Goal: Task Accomplishment & Management: Manage account settings

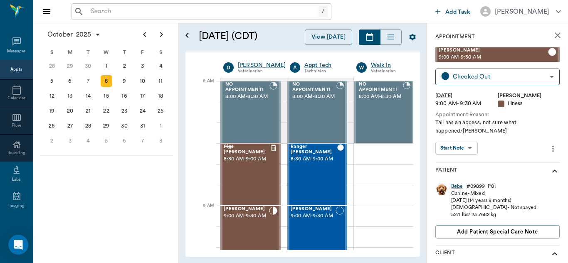
scroll to position [188, 0]
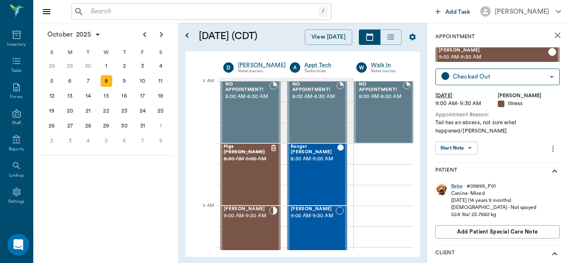
click at [21, 245] on icon "Open Intercom Messenger" at bounding box center [18, 245] width 10 height 11
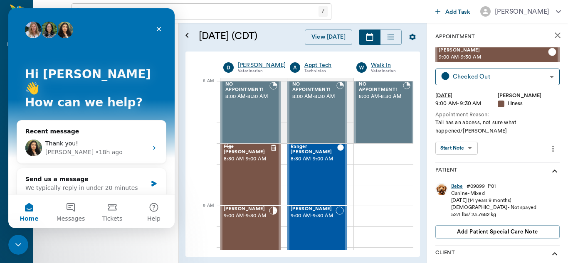
scroll to position [0, 0]
click at [69, 211] on button "Messages" at bounding box center [71, 211] width 42 height 33
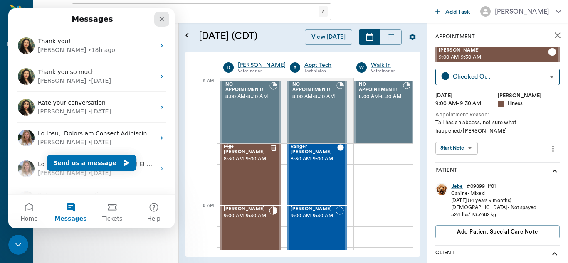
click at [164, 19] on icon "Close" at bounding box center [161, 19] width 7 height 7
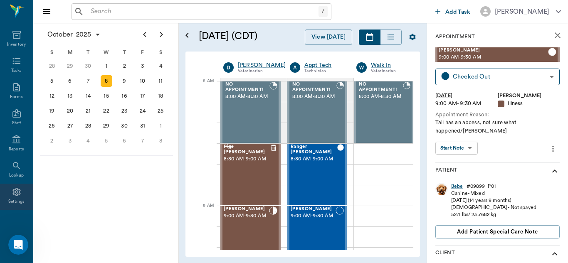
click at [19, 190] on div "Settings" at bounding box center [16, 197] width 33 height 26
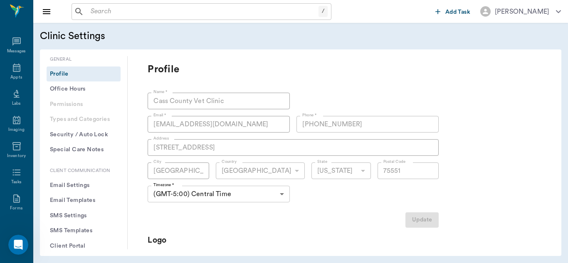
type input "75551"
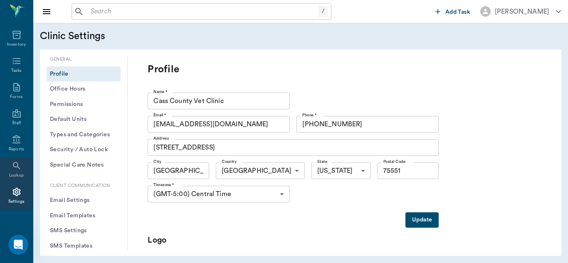
click at [14, 166] on icon at bounding box center [16, 165] width 7 height 7
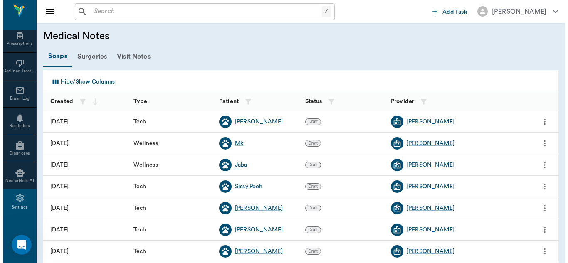
scroll to position [435, 0]
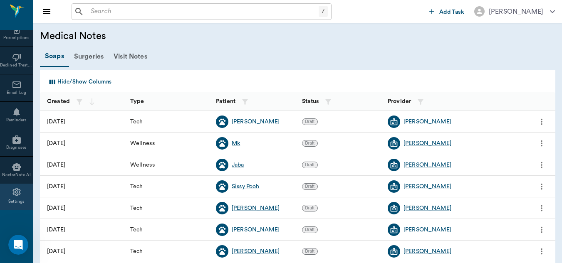
click at [12, 195] on icon at bounding box center [17, 192] width 10 height 10
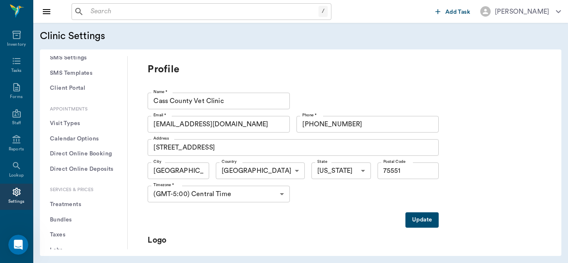
scroll to position [180, 0]
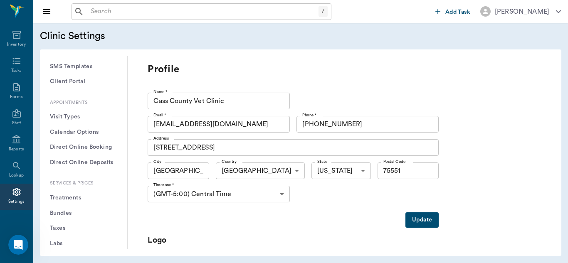
click at [80, 198] on button "Treatments" at bounding box center [84, 197] width 74 height 15
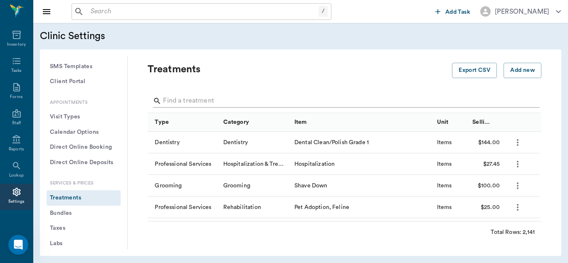
click at [184, 97] on input "Search" at bounding box center [345, 100] width 364 height 13
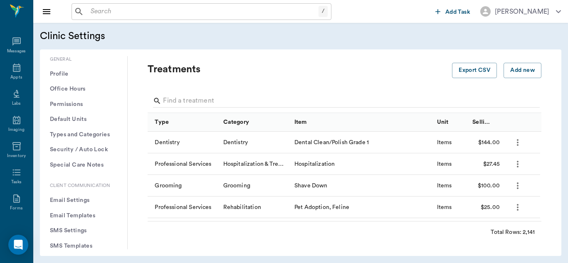
scroll to position [111, 0]
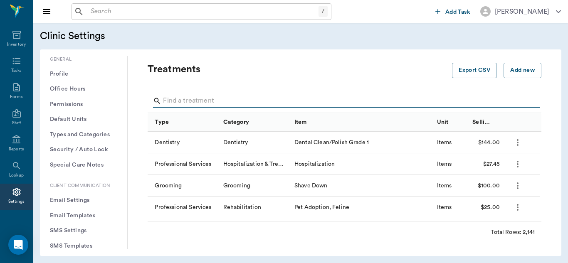
click at [173, 96] on input "Search" at bounding box center [345, 100] width 364 height 13
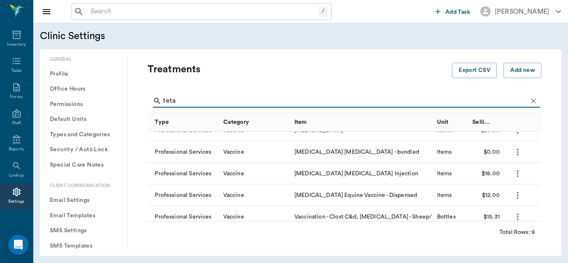
scroll to position [80, 0]
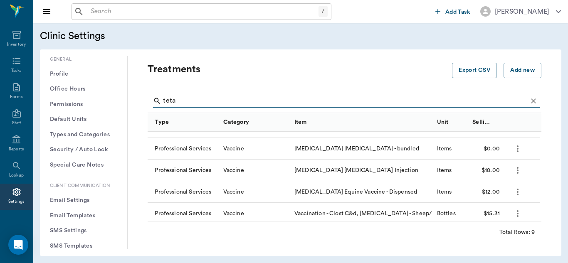
type input "teta"
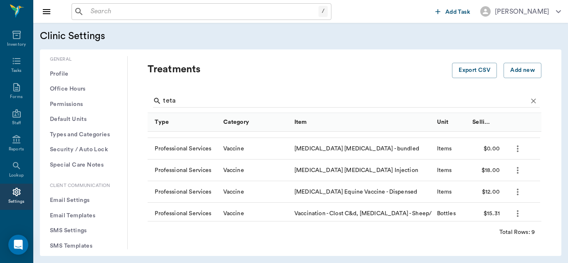
drag, startPoint x: 540, startPoint y: 179, endPoint x: 540, endPoint y: 145, distance: 34.1
click at [540, 145] on div "Treatments Export CSV Add new teta Type Category Item Unit Selling Price/Unit P…" at bounding box center [345, 152] width 434 height 193
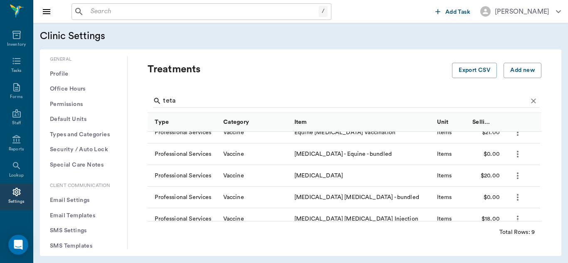
scroll to position [0, 0]
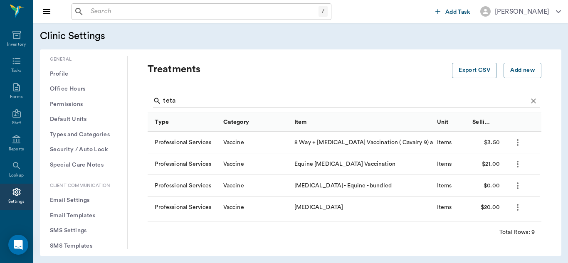
click at [518, 165] on icon "more" at bounding box center [518, 164] width 10 height 10
click at [399, 54] on div at bounding box center [284, 131] width 568 height 263
click at [185, 100] on input "teta" at bounding box center [345, 100] width 364 height 13
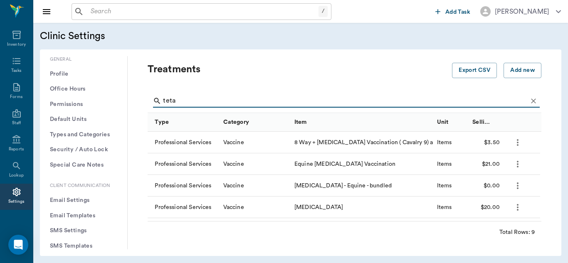
click at [518, 164] on icon "more" at bounding box center [518, 164] width 2 height 7
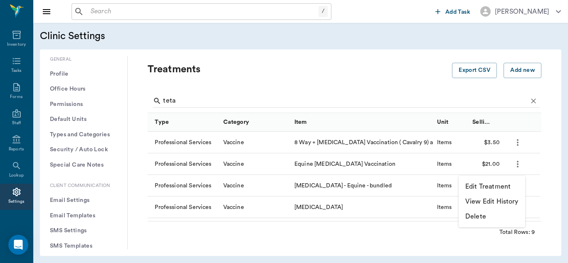
click at [496, 187] on p "Edit Treatment" at bounding box center [487, 187] width 45 height 10
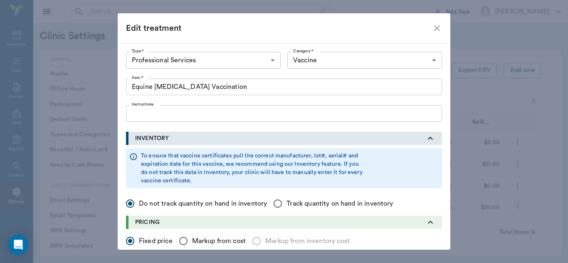
click at [436, 23] on icon "close" at bounding box center [437, 28] width 10 height 10
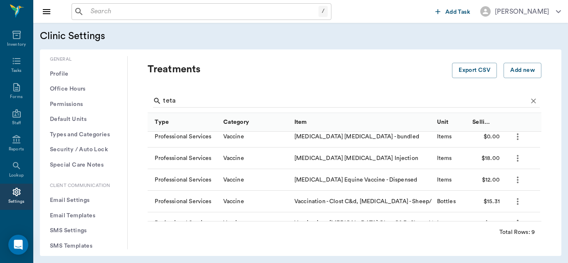
scroll to position [93, 0]
click at [516, 178] on icon "more" at bounding box center [518, 179] width 10 height 10
click at [493, 202] on p "Edit Treatment" at bounding box center [487, 202] width 45 height 10
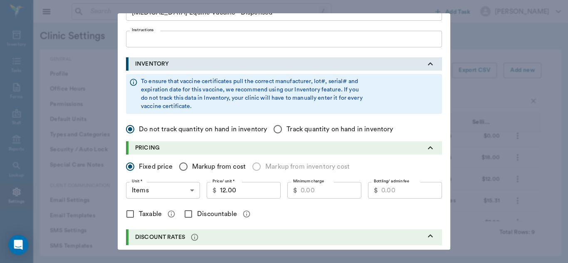
scroll to position [0, 0]
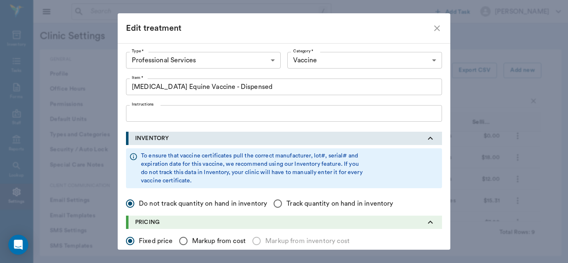
click at [432, 28] on icon "close" at bounding box center [437, 28] width 10 height 10
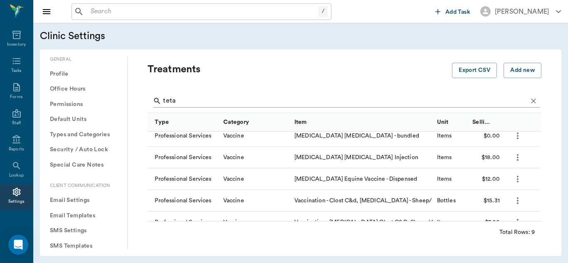
click at [200, 99] on input "teta" at bounding box center [345, 100] width 364 height 13
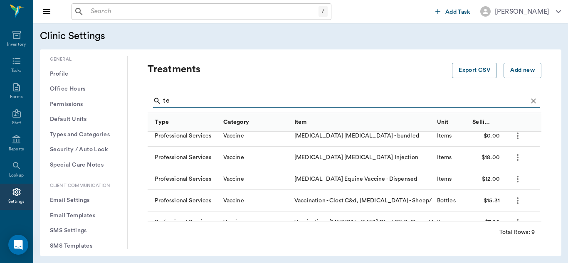
type input "t"
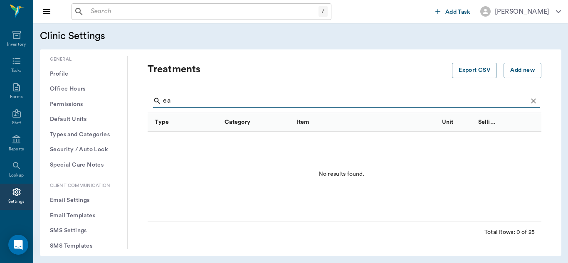
type input "e"
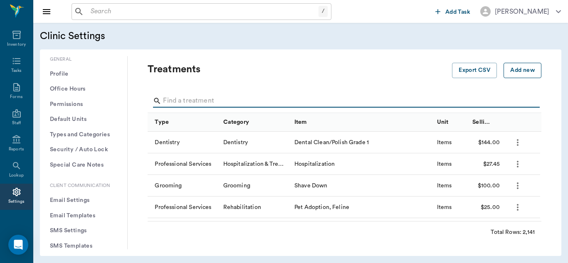
click at [511, 70] on button "Add new" at bounding box center [523, 70] width 38 height 15
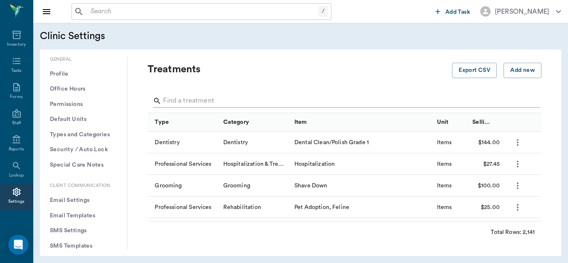
click at [229, 101] on input "Search" at bounding box center [345, 100] width 364 height 13
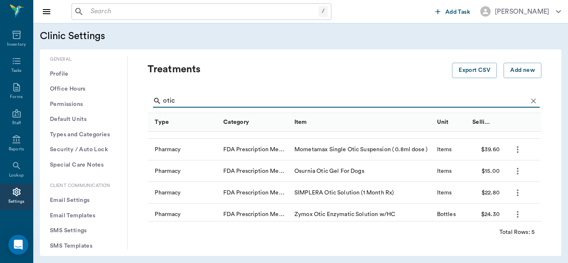
scroll to position [19, 0]
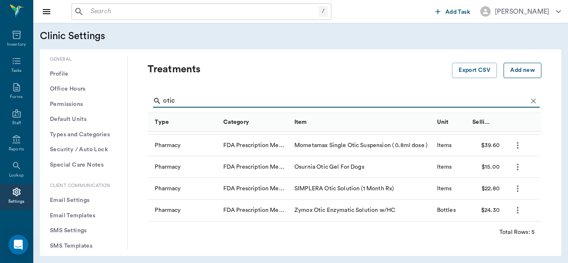
type input "otic"
click at [514, 69] on button "Add new" at bounding box center [523, 70] width 38 height 15
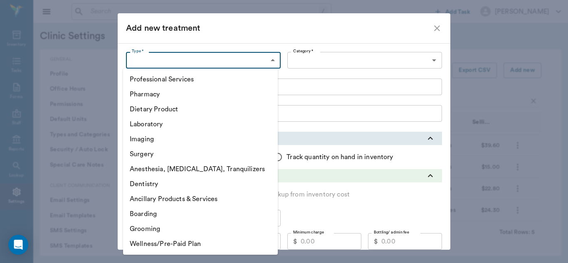
click at [269, 64] on body "/ ​ Add Task [PERSON_NAME] Nectar Messages Appts Labs Imaging Inventory Tasks F…" at bounding box center [284, 131] width 568 height 263
click at [173, 95] on li "Pharmacy" at bounding box center [200, 94] width 155 height 15
type input "5100"
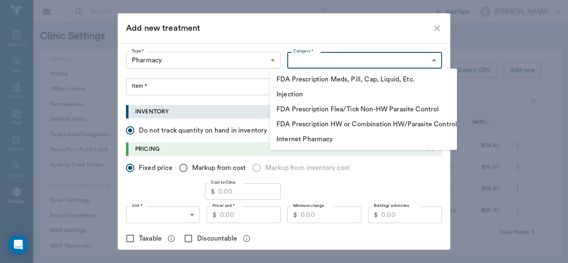
click at [427, 56] on body "/ ​ Add Task [PERSON_NAME] Nectar Messages Appts Labs Imaging Inventory Tasks F…" at bounding box center [284, 131] width 568 height 263
click at [325, 81] on li "FDA Prescription Meds, Pill, Cap, Liquid, Etc." at bounding box center [363, 79] width 187 height 15
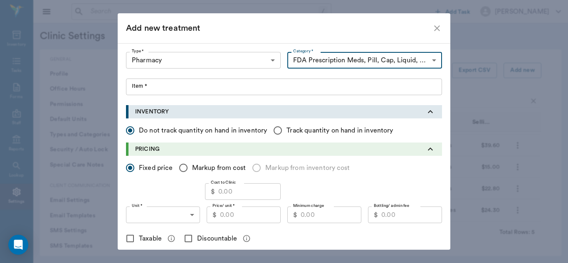
type input "5105"
click at [148, 87] on input "Item *" at bounding box center [284, 87] width 316 height 17
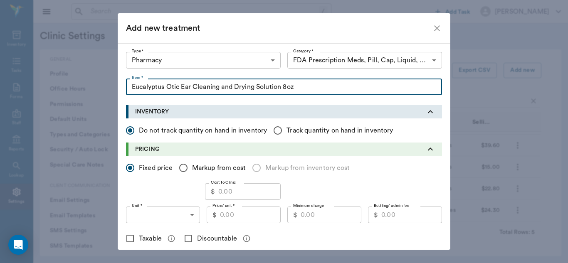
type input "Eucalyptus Otic Ear Cleaning and Drying Solution 8oz"
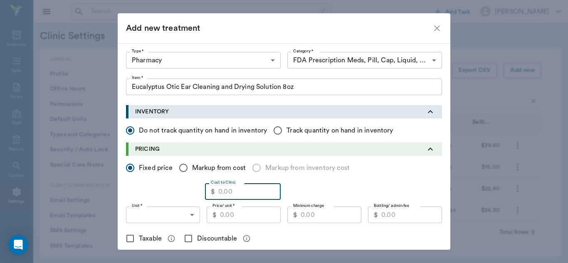
click at [233, 196] on input "Cost to Clinic" at bounding box center [249, 191] width 62 height 17
type input "6.23"
click at [230, 216] on input "Price/ unit *" at bounding box center [250, 215] width 61 height 17
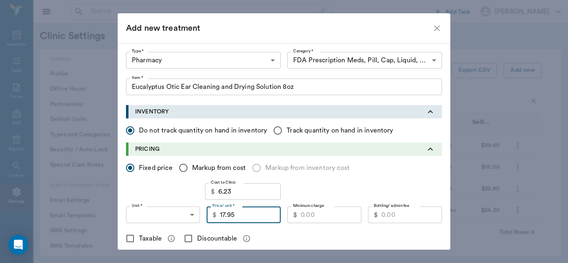
type input "17.95"
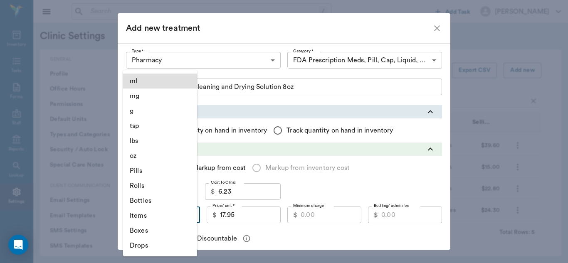
click at [189, 217] on body "/ ​ Add Task [PERSON_NAME] Nectar Messages Appts Labs Imaging Inventory Tasks F…" at bounding box center [284, 131] width 568 height 263
click at [151, 205] on li "Bottles" at bounding box center [160, 200] width 74 height 15
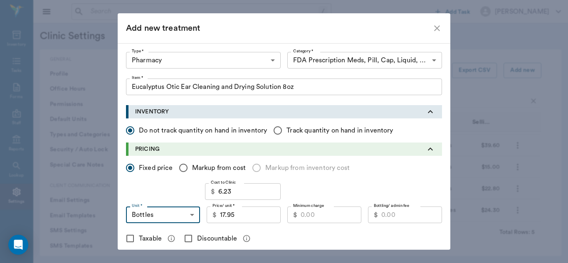
click at [189, 214] on body "/ ​ Add Task [PERSON_NAME] Nectar Messages Appts Labs Imaging Inventory Tasks F…" at bounding box center [284, 131] width 568 height 263
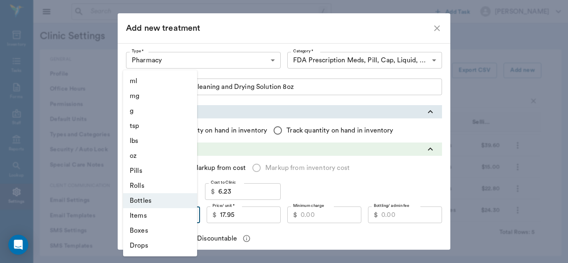
click at [168, 218] on li "Items" at bounding box center [160, 215] width 74 height 15
type input "ITEMS"
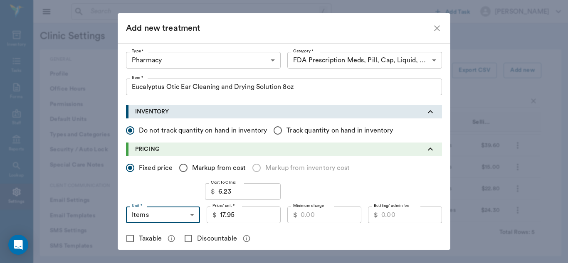
click at [254, 218] on input "17.95" at bounding box center [250, 215] width 61 height 17
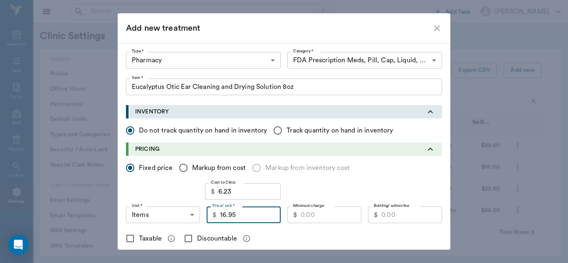
type input "16.95"
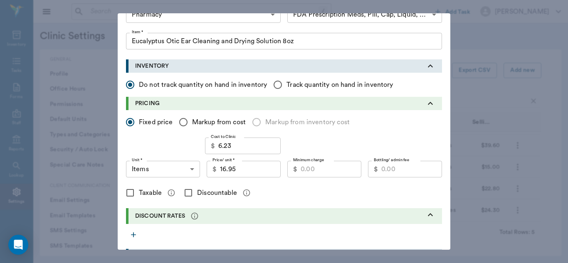
scroll to position [47, 0]
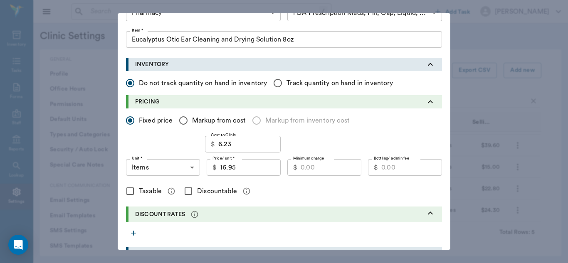
click at [186, 192] on input "Discountable" at bounding box center [188, 191] width 17 height 17
checkbox input "true"
click at [310, 170] on input "Minimum charge" at bounding box center [331, 167] width 61 height 17
type input "12.25"
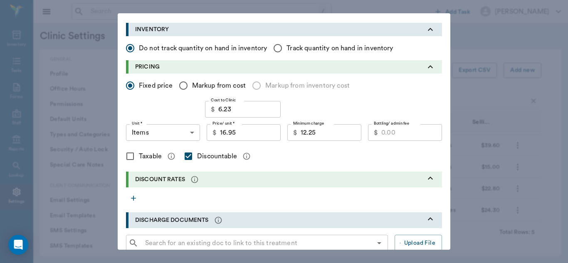
scroll to position [84, 0]
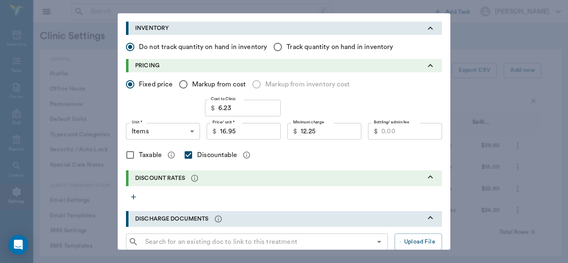
click at [129, 156] on input "Taxable" at bounding box center [129, 154] width 17 height 17
checkbox input "true"
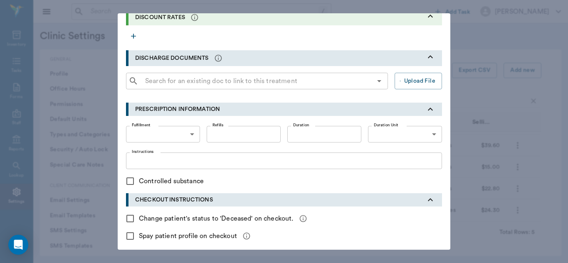
scroll to position [280, 0]
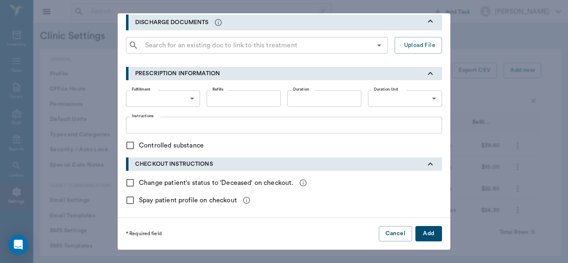
click at [427, 235] on button "Add" at bounding box center [428, 233] width 27 height 15
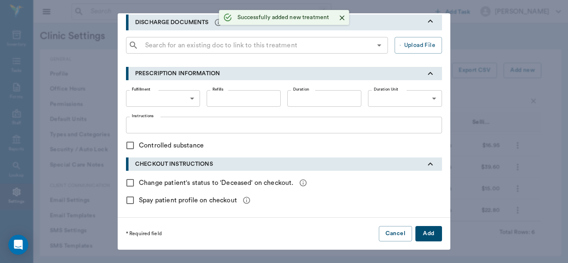
checkbox input "false"
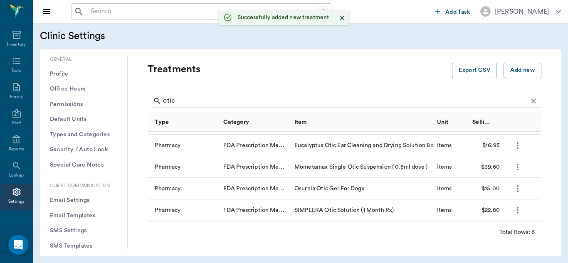
scroll to position [0, 0]
click at [513, 210] on icon "more" at bounding box center [518, 210] width 10 height 10
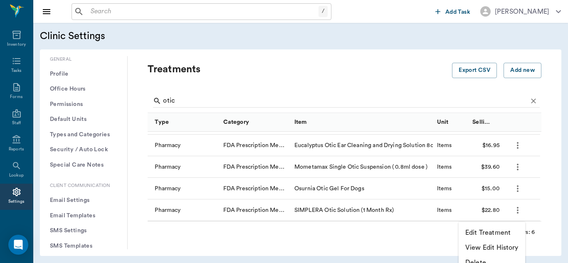
click at [487, 235] on p "Edit Treatment" at bounding box center [487, 233] width 45 height 10
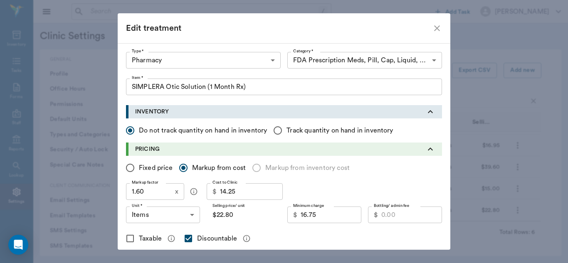
click at [249, 193] on input "14.25" at bounding box center [251, 191] width 63 height 17
type input "1"
type input "$1.60"
type input "15"
type input "$24.00"
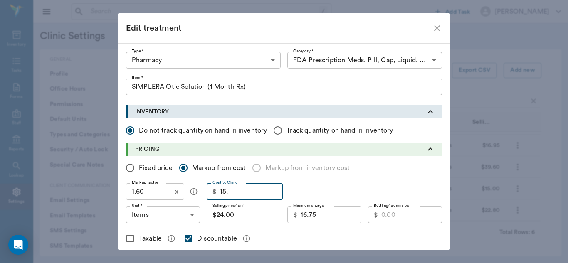
type input "15.8"
type input "$25.28"
type input "15.85"
type input "$25.36"
type input "15.85"
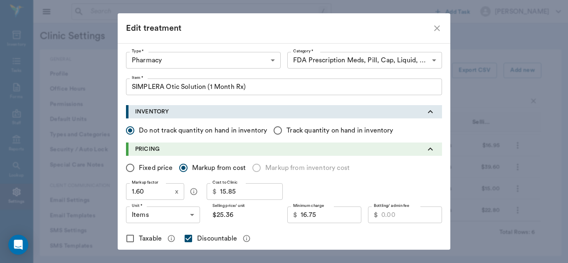
type input "15.85"
click at [130, 169] on input "Fixed price" at bounding box center [129, 167] width 17 height 17
radio input "true"
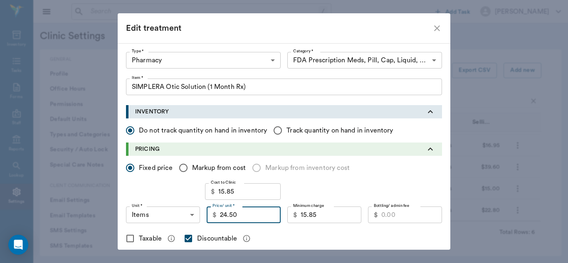
click at [250, 217] on input "24.50" at bounding box center [250, 215] width 61 height 17
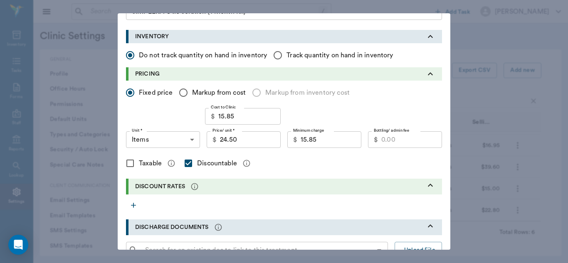
scroll to position [79, 0]
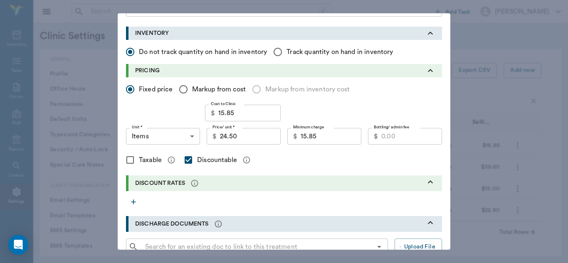
click at [181, 87] on input "Markup from cost" at bounding box center [183, 89] width 17 height 17
radio input "true"
click at [130, 89] on input "Fixed price" at bounding box center [129, 89] width 17 height 17
radio input "true"
click at [182, 87] on input "Markup from cost" at bounding box center [183, 89] width 17 height 17
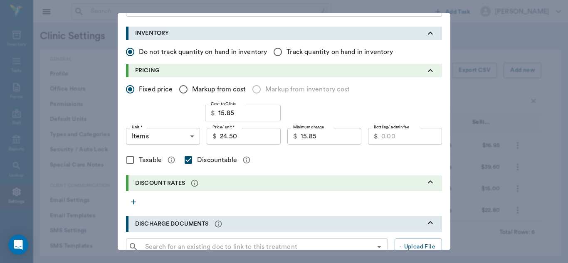
radio input "true"
click at [150, 112] on input "1.60" at bounding box center [149, 113] width 46 height 17
type input "1"
type input "$15.85"
type input "1.5"
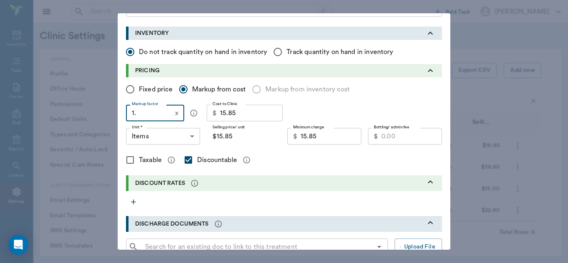
type input "$23.78"
type input "1."
type input "$15.85"
type input "1.6"
type input "$25.36"
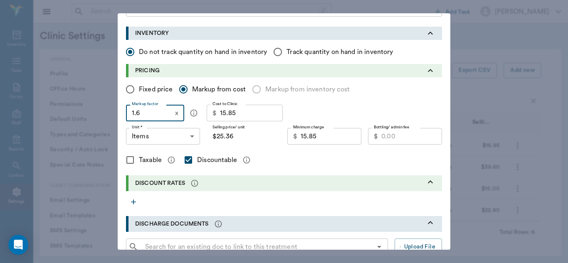
type input "1.6"
click at [128, 90] on input "Fixed price" at bounding box center [129, 89] width 17 height 17
radio input "true"
click at [249, 138] on input "24.50" at bounding box center [250, 136] width 61 height 17
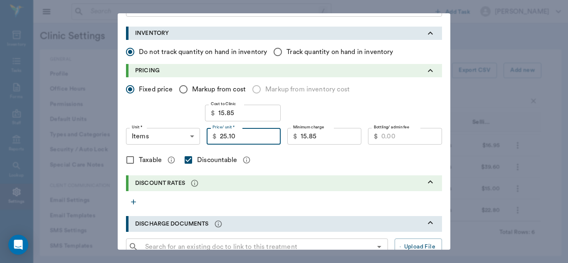
type input "25.10"
click at [323, 136] on input "15.85" at bounding box center [331, 136] width 61 height 17
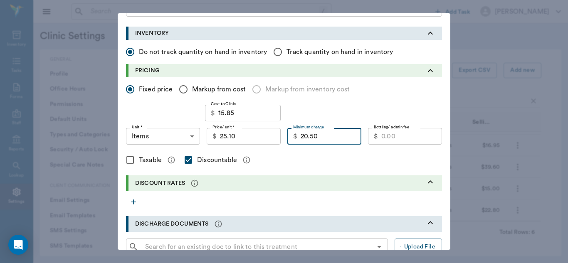
type input "20.50"
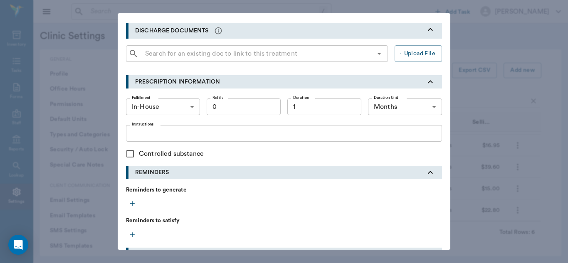
scroll to position [362, 0]
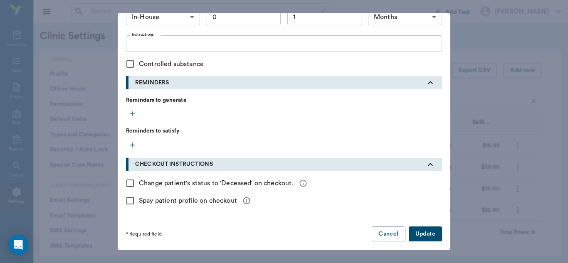
click at [430, 235] on button "Update" at bounding box center [425, 234] width 33 height 15
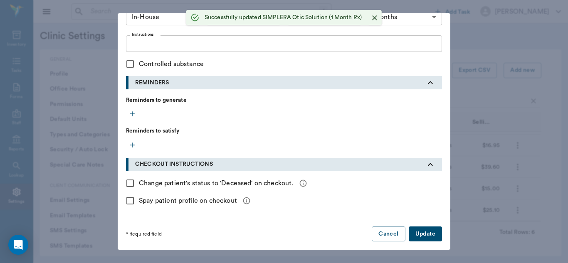
checkbox input "false"
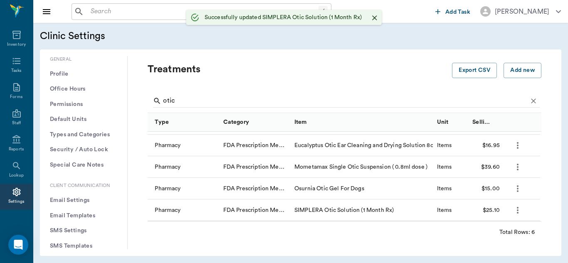
scroll to position [216, 0]
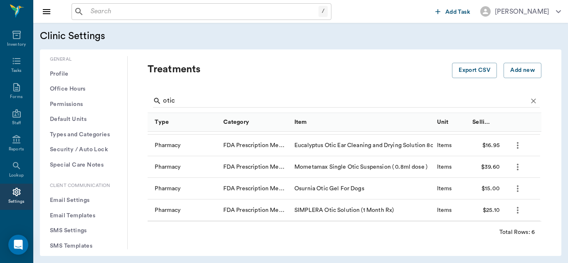
click at [519, 147] on icon "more" at bounding box center [518, 146] width 10 height 10
click at [494, 169] on p "Edit Treatment" at bounding box center [487, 168] width 45 height 10
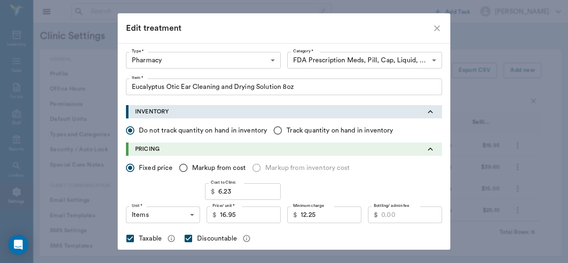
click at [129, 236] on input "Taxable" at bounding box center [129, 238] width 17 height 17
checkbox input "false"
click at [222, 215] on input "16.95" at bounding box center [250, 215] width 61 height 17
click at [319, 181] on div "Fixed price Markup from cost Markup from inventory cost Cost to Clinic $ 6.23 C…" at bounding box center [284, 205] width 316 height 98
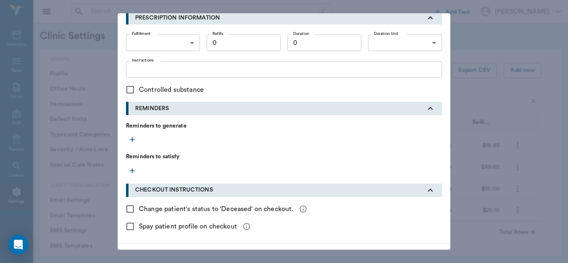
scroll to position [362, 0]
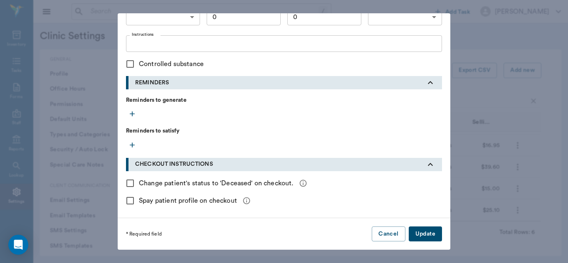
click at [428, 242] on button "Update" at bounding box center [425, 234] width 33 height 15
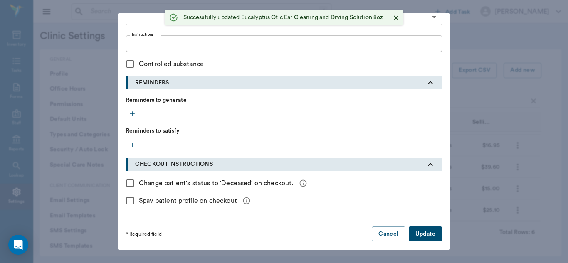
checkbox input "false"
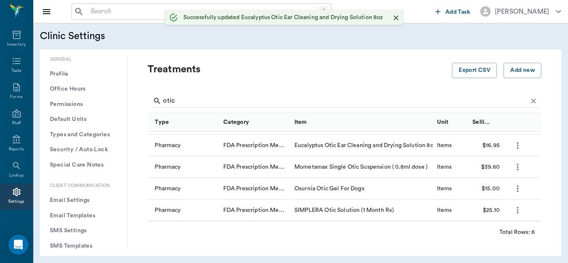
scroll to position [216, 0]
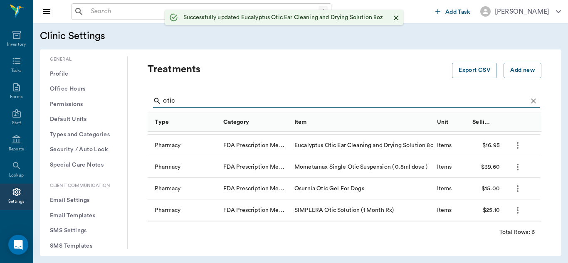
click at [187, 98] on input "otic" at bounding box center [345, 100] width 364 height 13
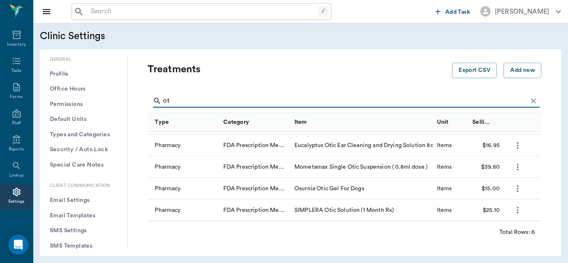
type input "o"
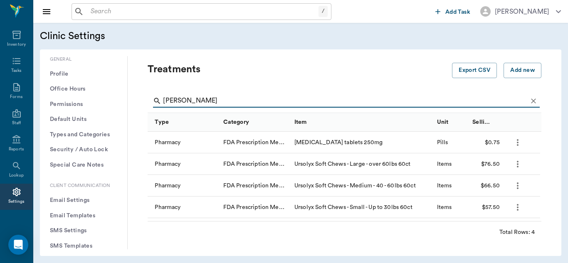
scroll to position [0, 0]
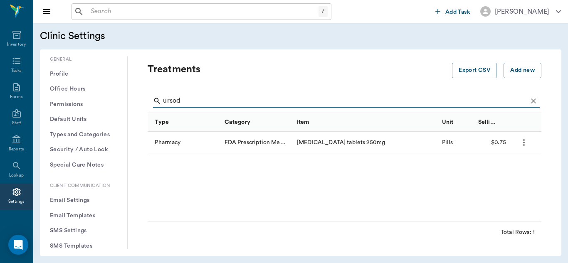
type input "ursod"
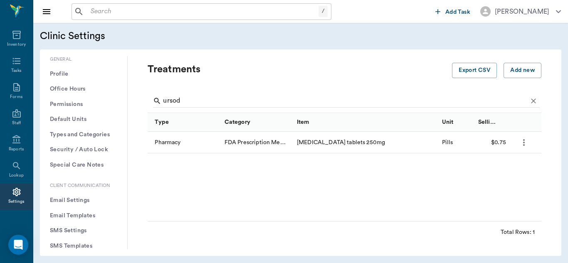
click at [520, 141] on icon "more" at bounding box center [524, 143] width 10 height 10
click at [499, 161] on p "Edit Treatment" at bounding box center [494, 165] width 45 height 10
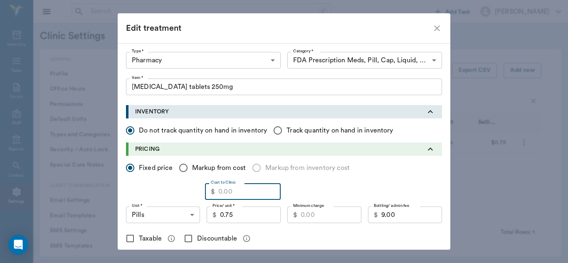
click at [232, 189] on input "Cost to Clinic" at bounding box center [249, 191] width 62 height 17
type input "0.28"
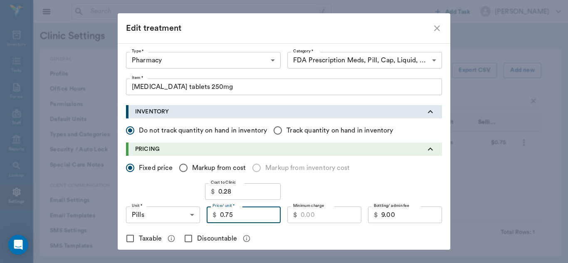
click at [232, 219] on input "0.75" at bounding box center [250, 215] width 61 height 17
type input "0.90"
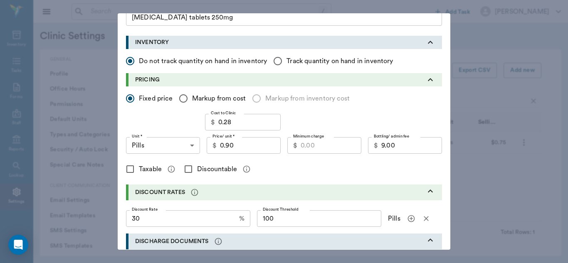
scroll to position [73, 0]
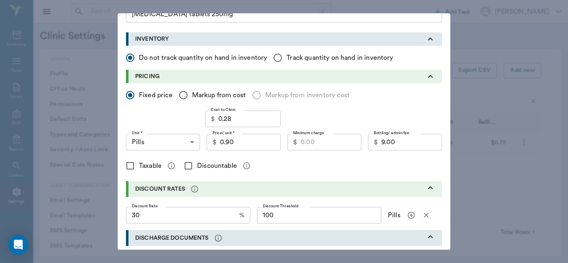
click at [185, 168] on input "Discountable" at bounding box center [188, 165] width 17 height 17
checkbox input "true"
click at [327, 143] on input "Minimum charge" at bounding box center [331, 142] width 61 height 17
type input "0.50"
click at [242, 143] on input "0.90" at bounding box center [250, 142] width 61 height 17
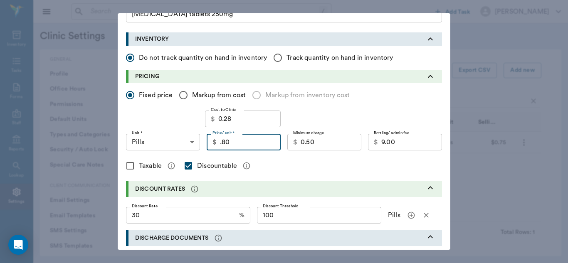
type input "0.80"
click at [329, 144] on input "0.50" at bounding box center [331, 142] width 61 height 17
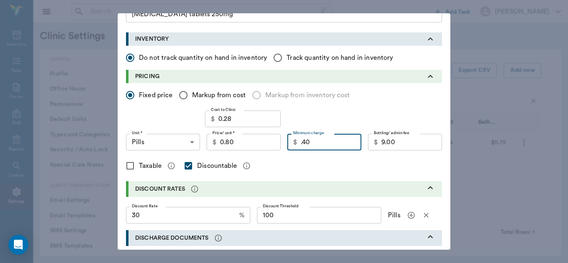
type input "0.40"
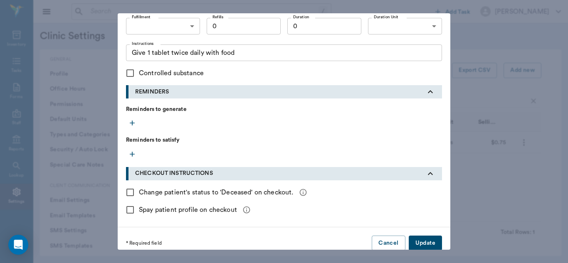
scroll to position [370, 0]
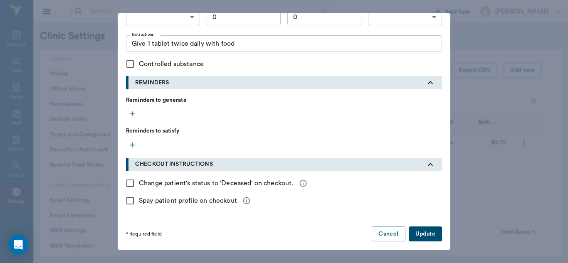
click at [430, 234] on button "Update" at bounding box center [425, 234] width 33 height 15
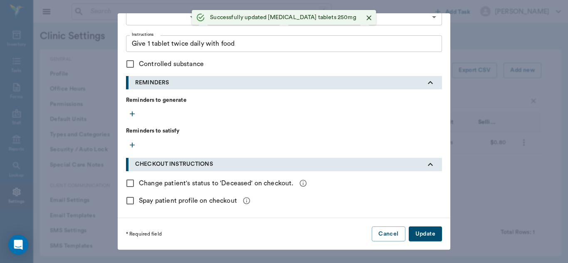
checkbox input "false"
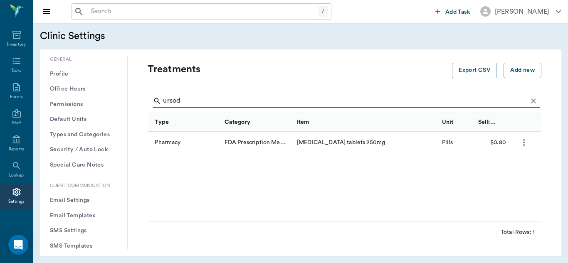
click at [240, 98] on input "ursod" at bounding box center [345, 100] width 364 height 13
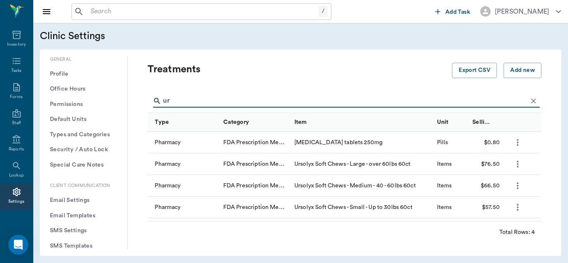
type input "u"
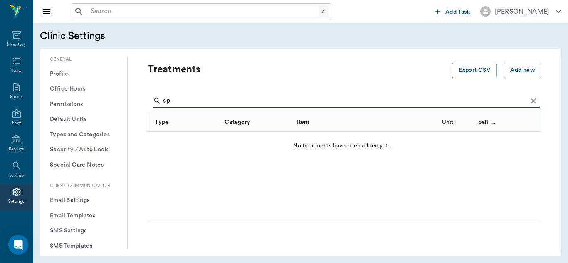
type input "s"
type input "spiron"
click at [524, 73] on button "Add new" at bounding box center [523, 70] width 38 height 15
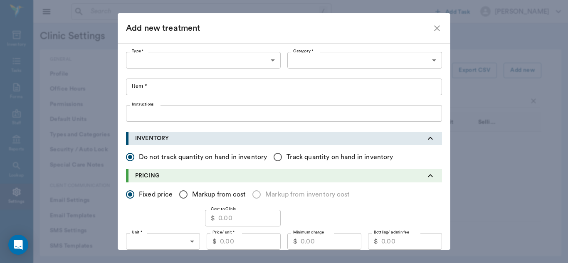
click at [271, 60] on body "/ ​ Add Task [PERSON_NAME] Nectar Messages Appts Labs Imaging Inventory Tasks F…" at bounding box center [284, 131] width 568 height 263
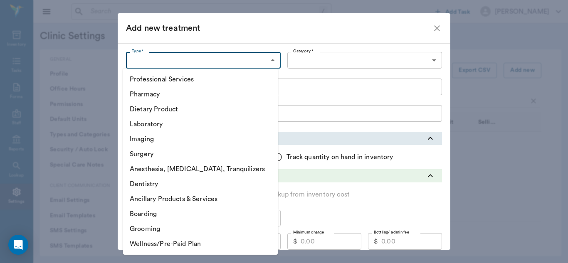
click at [190, 96] on li "Pharmacy" at bounding box center [200, 94] width 155 height 15
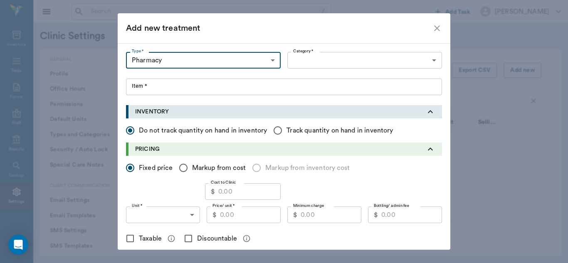
type input "5100"
click at [435, 60] on body "/ ​ Add Task [PERSON_NAME] Nectar Messages Appts Labs Imaging Inventory Tasks F…" at bounding box center [284, 131] width 568 height 263
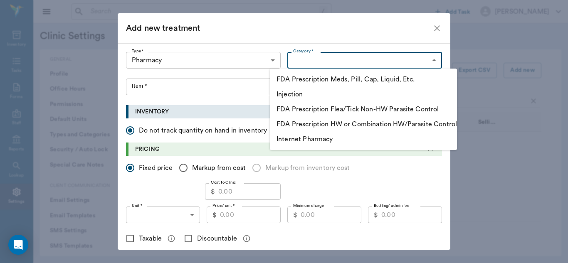
click at [363, 80] on li "FDA Prescription Meds, Pill, Cap, Liquid, Etc." at bounding box center [363, 79] width 187 height 15
type input "5105"
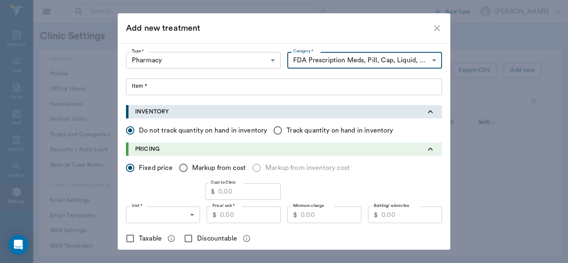
click at [171, 90] on input "Item *" at bounding box center [284, 87] width 316 height 17
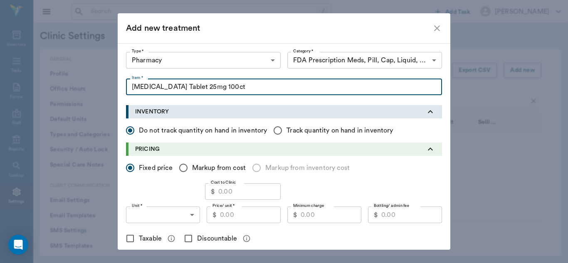
type input "[MEDICAL_DATA] Tablet 25mg 100ct"
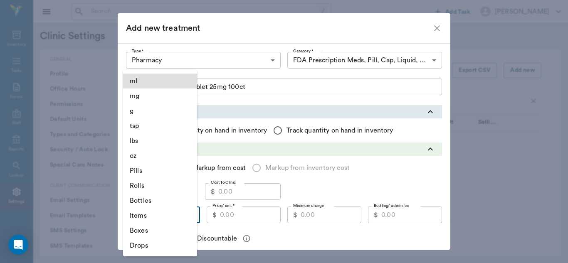
click at [188, 214] on body "/ ​ Add Task [PERSON_NAME] Nectar Messages Appts Labs Imaging Inventory Tasks F…" at bounding box center [284, 131] width 568 height 263
click at [152, 199] on li "Bottles" at bounding box center [160, 200] width 74 height 15
type input "BOTTLES"
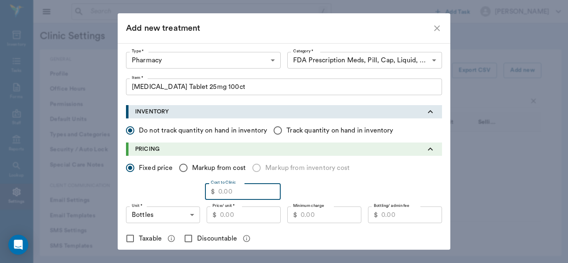
click at [232, 193] on input "Cost to Clinic" at bounding box center [249, 191] width 62 height 17
type input "5.65"
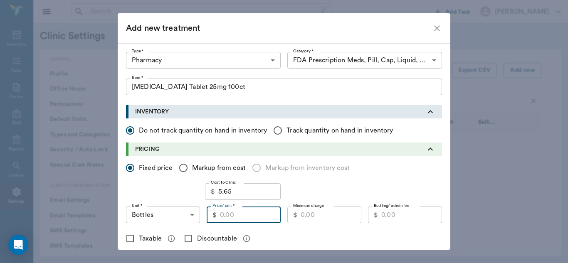
click at [234, 218] on input "Price/ unit *" at bounding box center [250, 215] width 61 height 17
type input "12.20"
click at [184, 240] on input "Discountable" at bounding box center [188, 238] width 17 height 17
checkbox input "true"
click at [307, 214] on input "Minimum charge" at bounding box center [331, 215] width 61 height 17
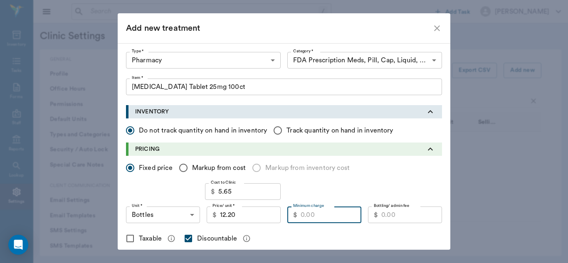
type input "8"
type input "9"
type input "8.95"
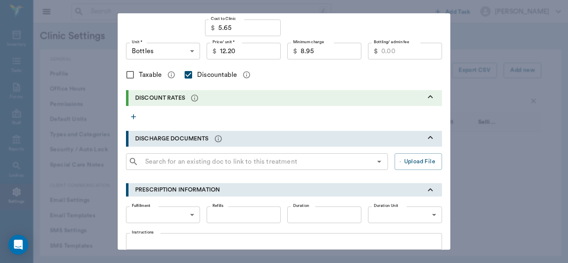
scroll to position [166, 0]
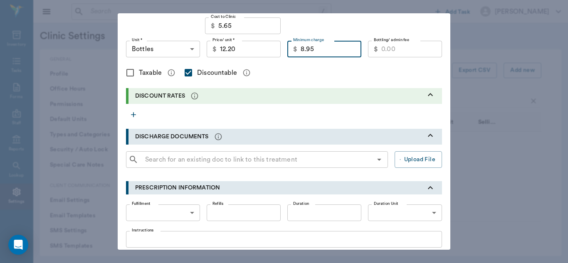
drag, startPoint x: 312, startPoint y: 47, endPoint x: 289, endPoint y: 57, distance: 24.6
click at [289, 57] on div "$ 8.95 Minimum charge" at bounding box center [324, 49] width 74 height 17
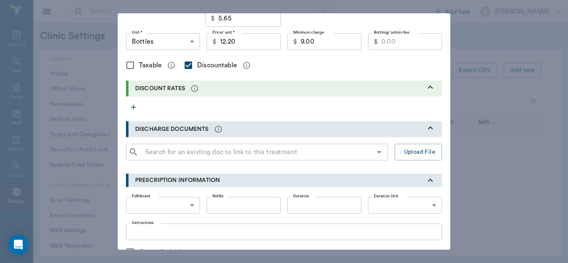
scroll to position [169, 0]
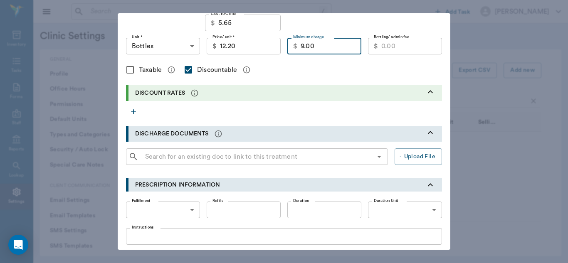
click at [316, 46] on input "9.00" at bounding box center [331, 46] width 61 height 17
type input "9.20"
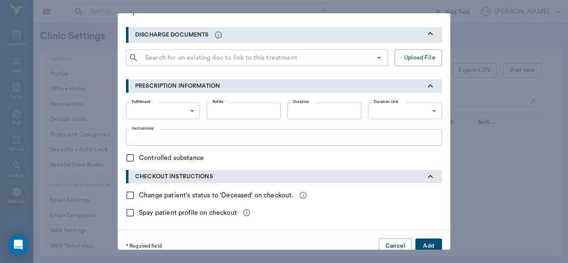
scroll to position [280, 0]
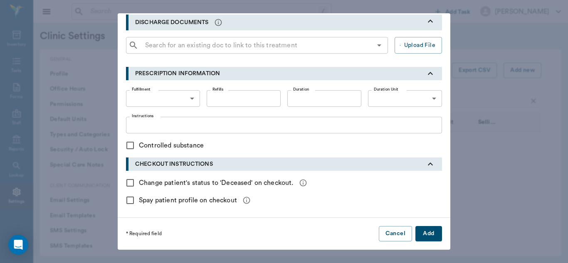
click at [425, 235] on button "Add" at bounding box center [428, 233] width 27 height 15
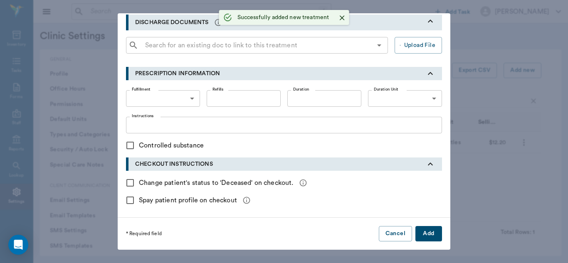
checkbox input "false"
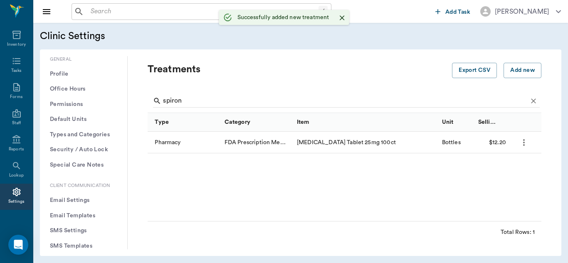
scroll to position [216, 0]
click at [526, 143] on icon "more" at bounding box center [524, 143] width 10 height 10
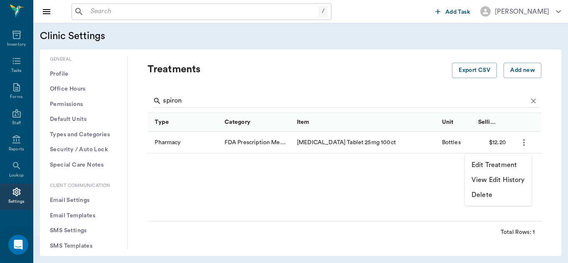
click at [492, 165] on p "Edit Treatment" at bounding box center [494, 165] width 45 height 10
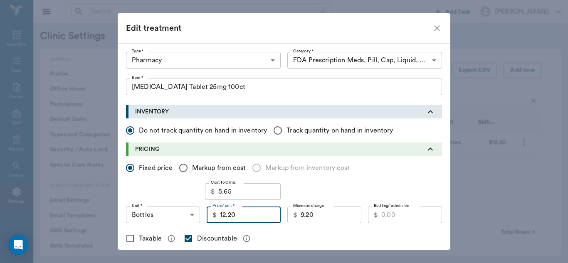
click at [239, 215] on input "12.20" at bounding box center [250, 215] width 61 height 17
type input "13.10"
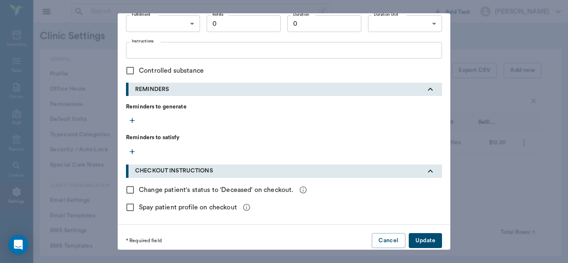
scroll to position [362, 0]
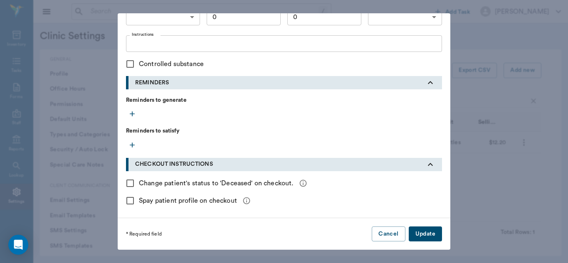
click at [422, 234] on button "Update" at bounding box center [425, 234] width 33 height 15
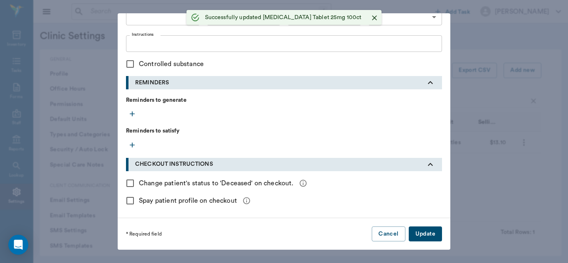
checkbox input "false"
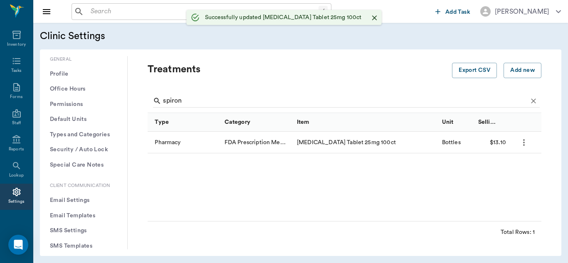
scroll to position [216, 0]
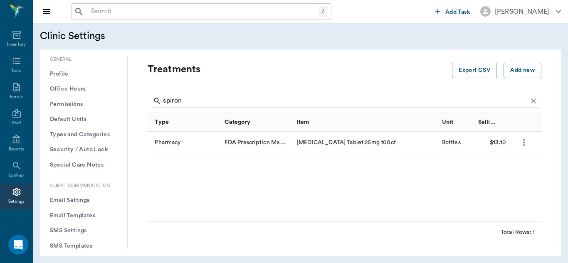
click at [191, 94] on div "spiron" at bounding box center [346, 102] width 387 height 22
click at [190, 104] on input "spiron" at bounding box center [345, 100] width 364 height 13
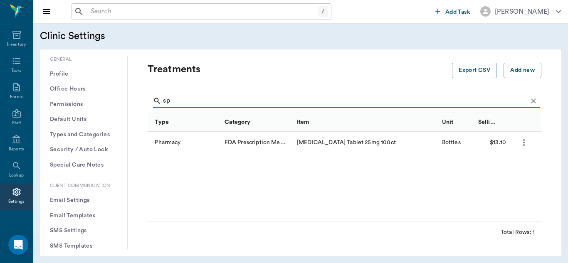
type input "s"
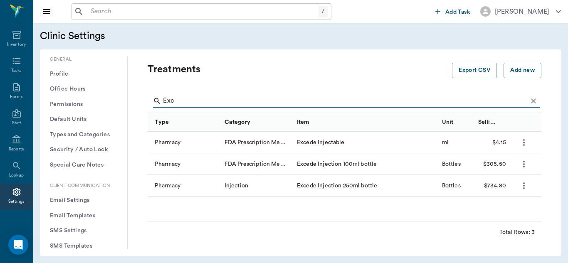
click at [379, 11] on div "/ ​" at bounding box center [252, 11] width 361 height 17
click at [194, 99] on input "Exc" at bounding box center [345, 100] width 364 height 13
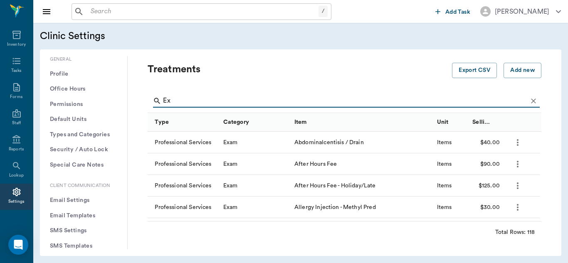
type input "E"
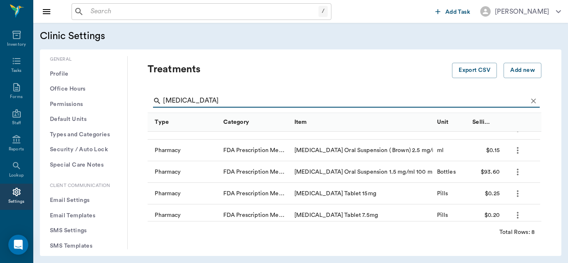
scroll to position [84, 0]
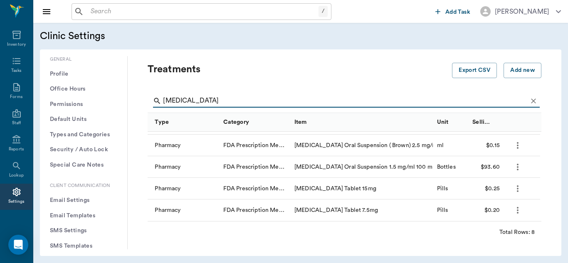
type input "[MEDICAL_DATA]"
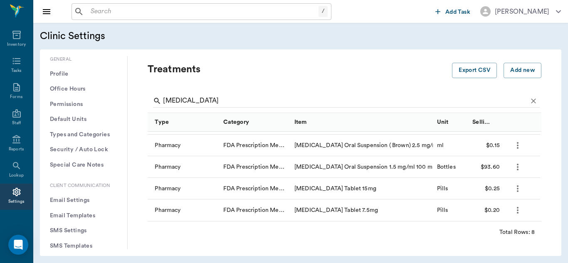
click at [520, 214] on icon "more" at bounding box center [518, 210] width 10 height 10
click at [493, 232] on p "Edit Treatment" at bounding box center [487, 233] width 45 height 10
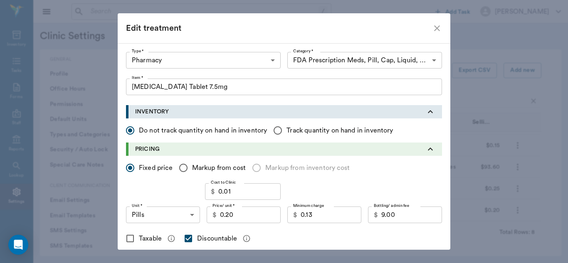
click at [435, 27] on icon "close" at bounding box center [437, 28] width 10 height 10
checkbox input "false"
